Goal: Navigation & Orientation: Find specific page/section

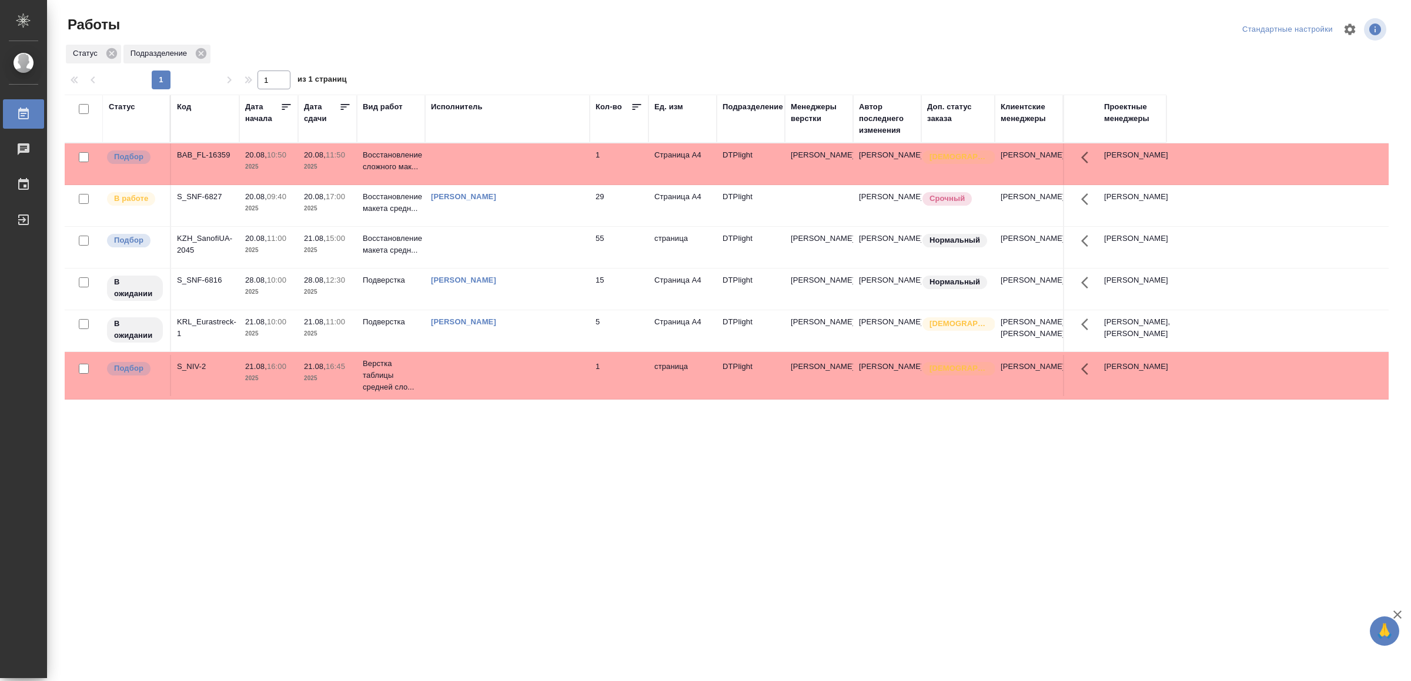
click at [459, 152] on td at bounding box center [507, 163] width 165 height 41
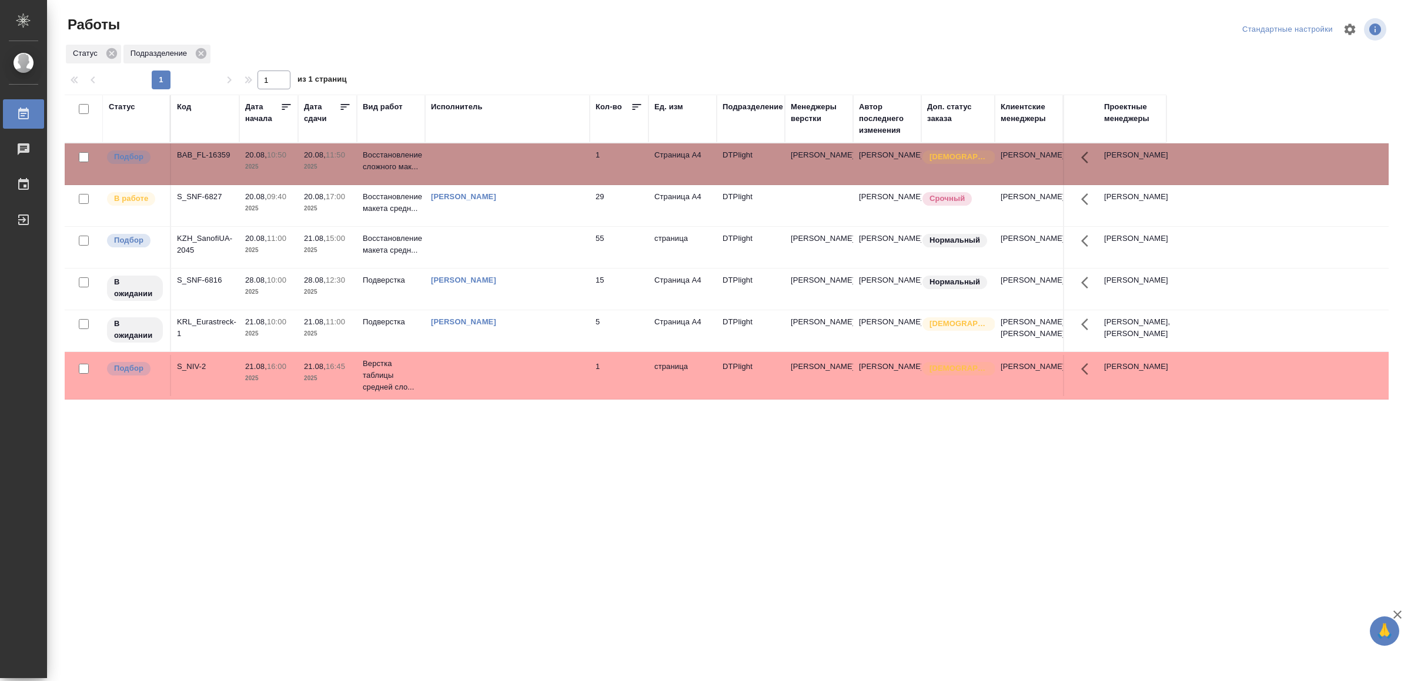
click at [459, 152] on td at bounding box center [507, 163] width 165 height 41
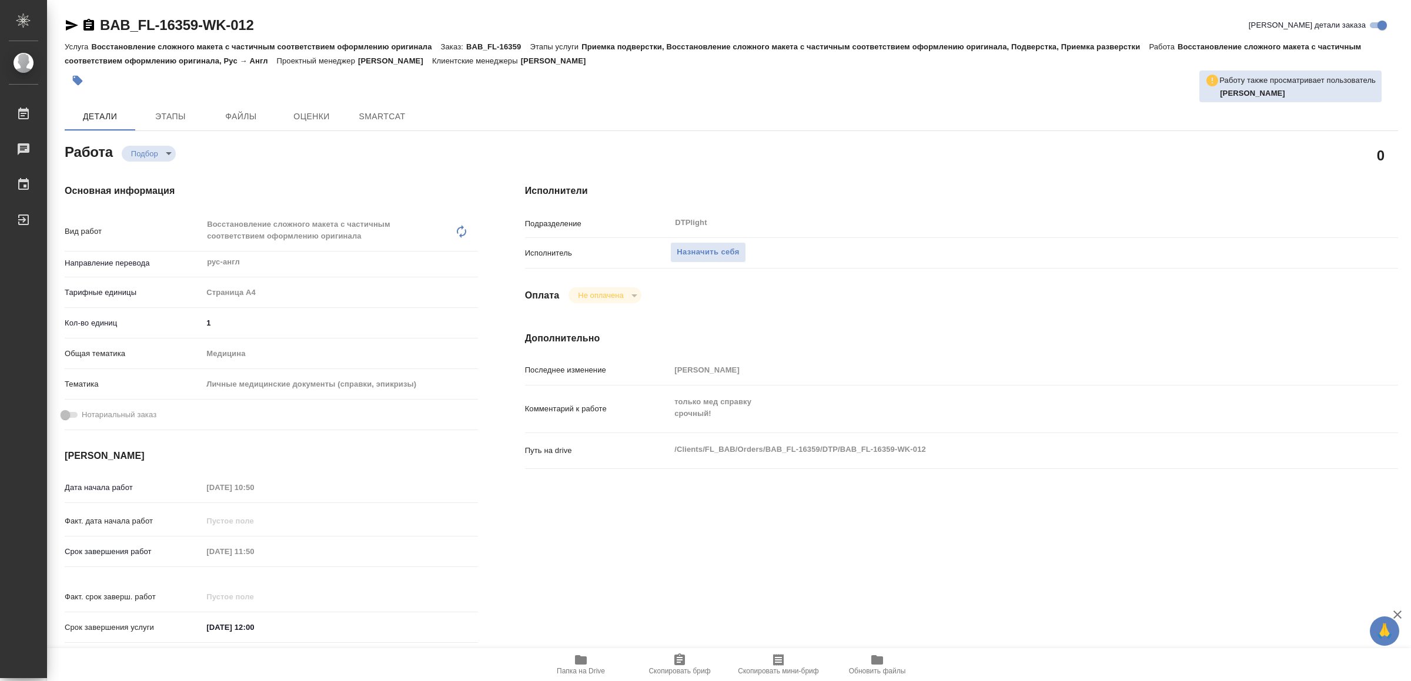
click at [577, 667] on span "Папка на Drive" at bounding box center [581, 671] width 48 height 8
